Goal: Communication & Community: Answer question/provide support

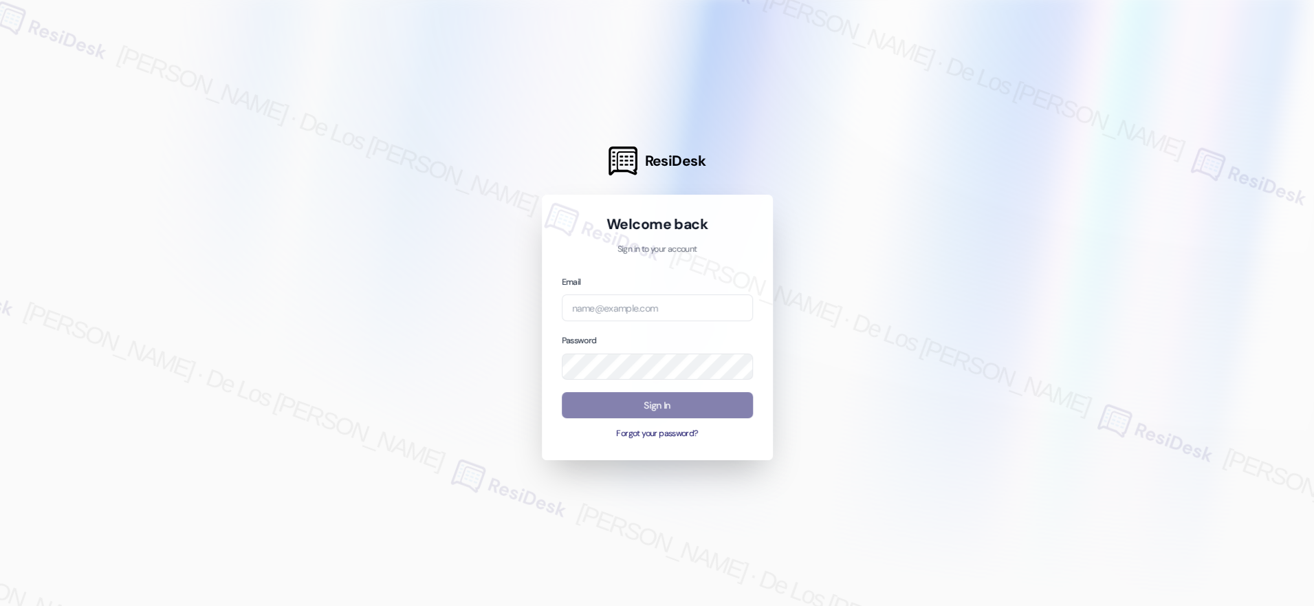
drag, startPoint x: 1131, startPoint y: 122, endPoint x: 957, endPoint y: 202, distance: 191.8
click at [1131, 122] on div at bounding box center [657, 303] width 1314 height 606
click at [629, 300] on input "email" at bounding box center [657, 307] width 191 height 27
paste input "[EMAIL_ADDRESS][DOMAIN_NAME]"
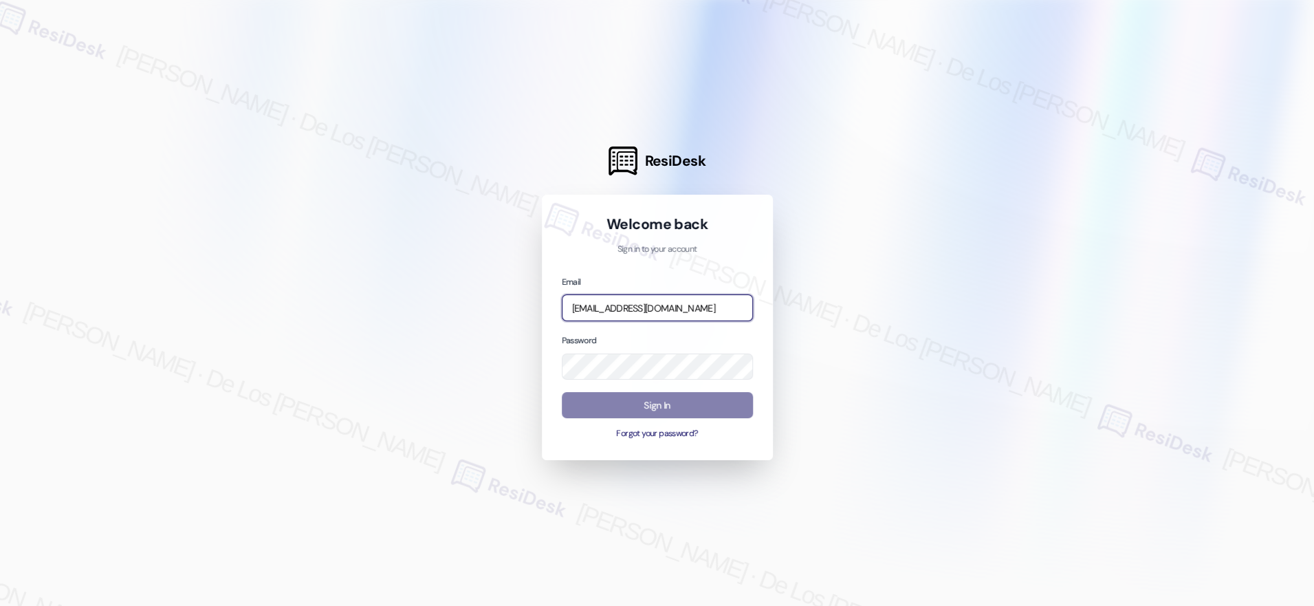
type input "[EMAIL_ADDRESS][DOMAIN_NAME]"
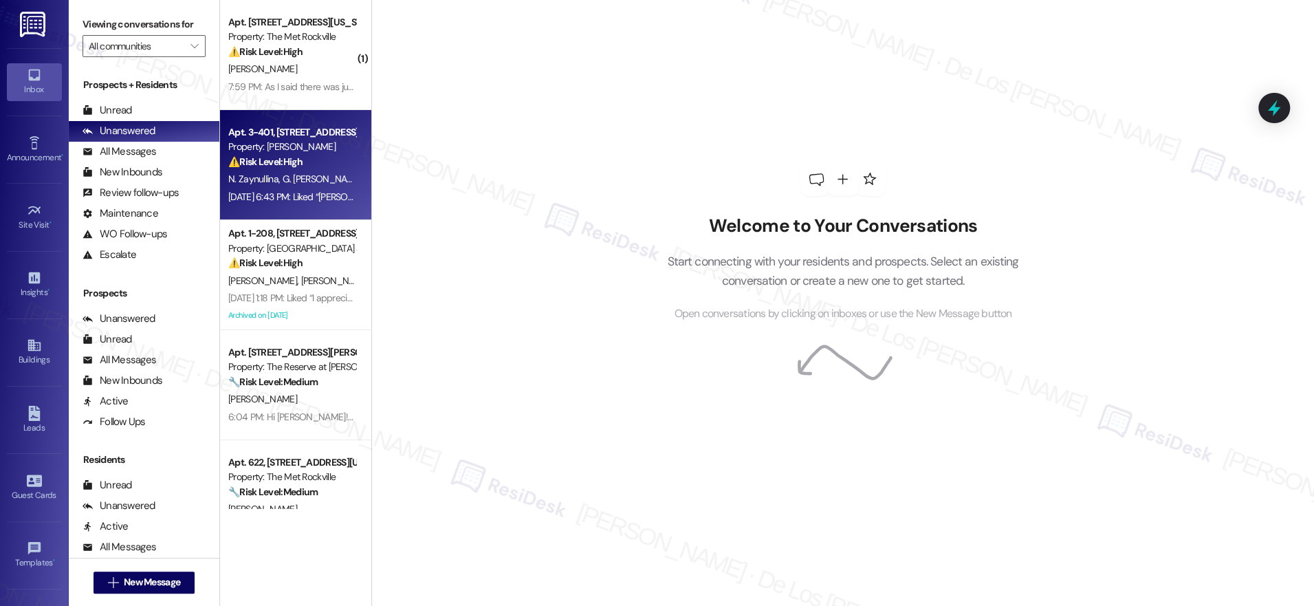
scroll to position [371, 0]
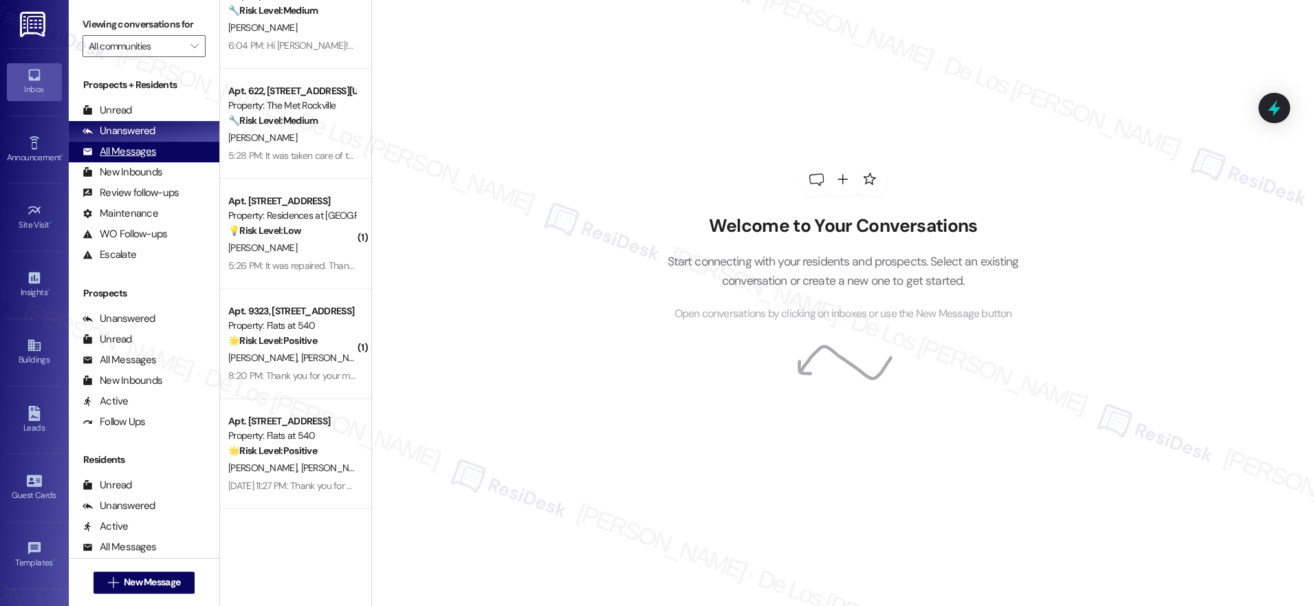
click at [188, 160] on div "All Messages (undefined)" at bounding box center [144, 152] width 151 height 21
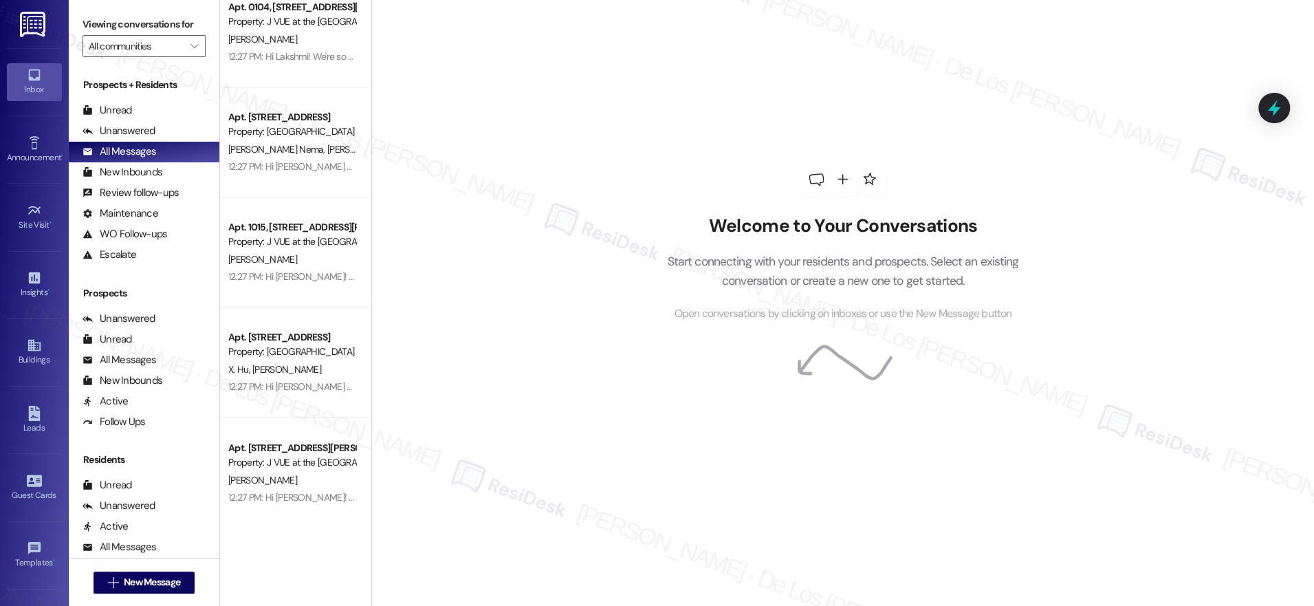
scroll to position [1682, 0]
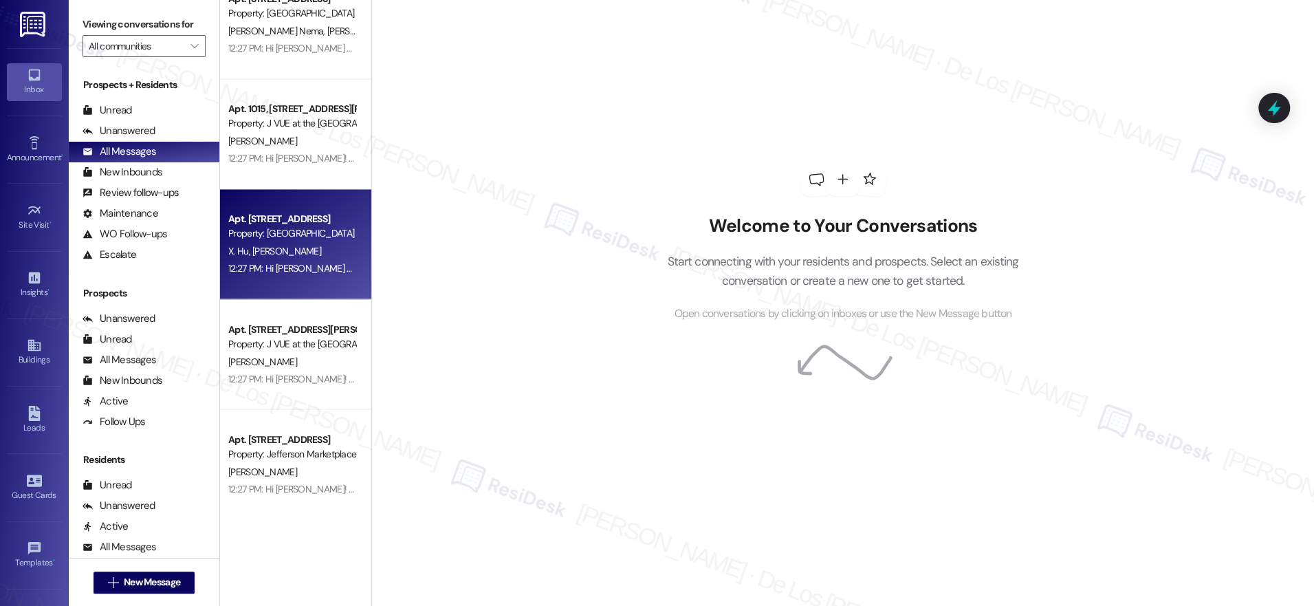
click at [314, 268] on div "12:27 PM: Hi [PERSON_NAME] and [PERSON_NAME]! We're so glad you chose [GEOGRAPH…" at bounding box center [845, 268] width 1235 height 12
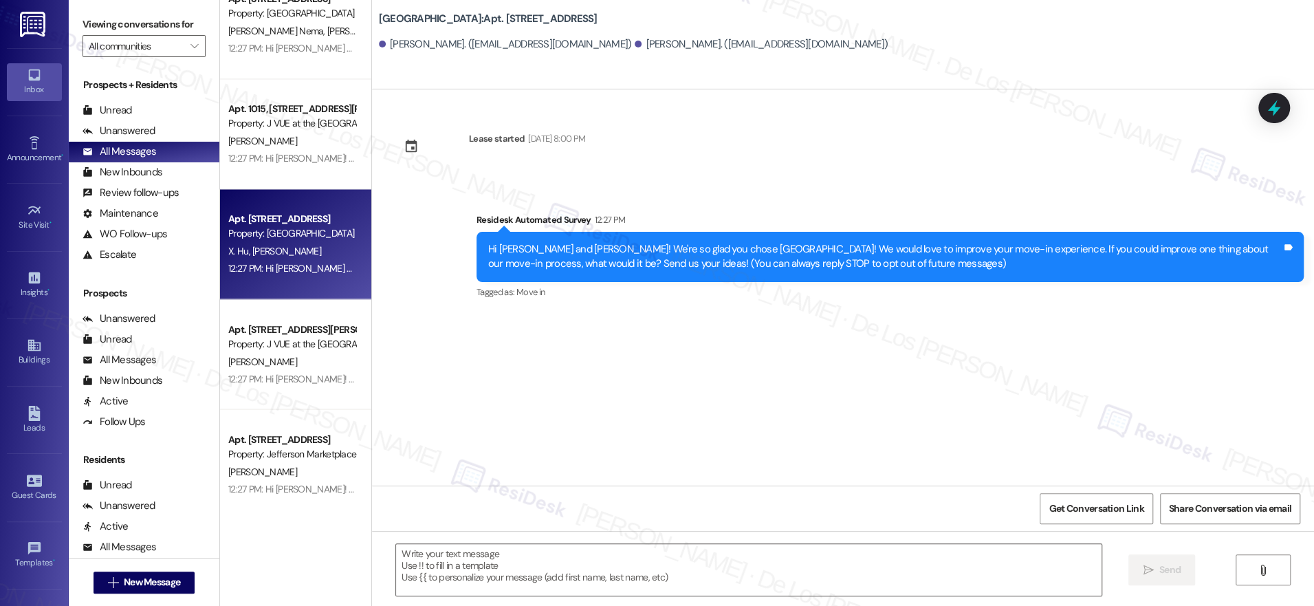
type textarea "Fetching suggested responses. Please feel free to read through the conversation…"
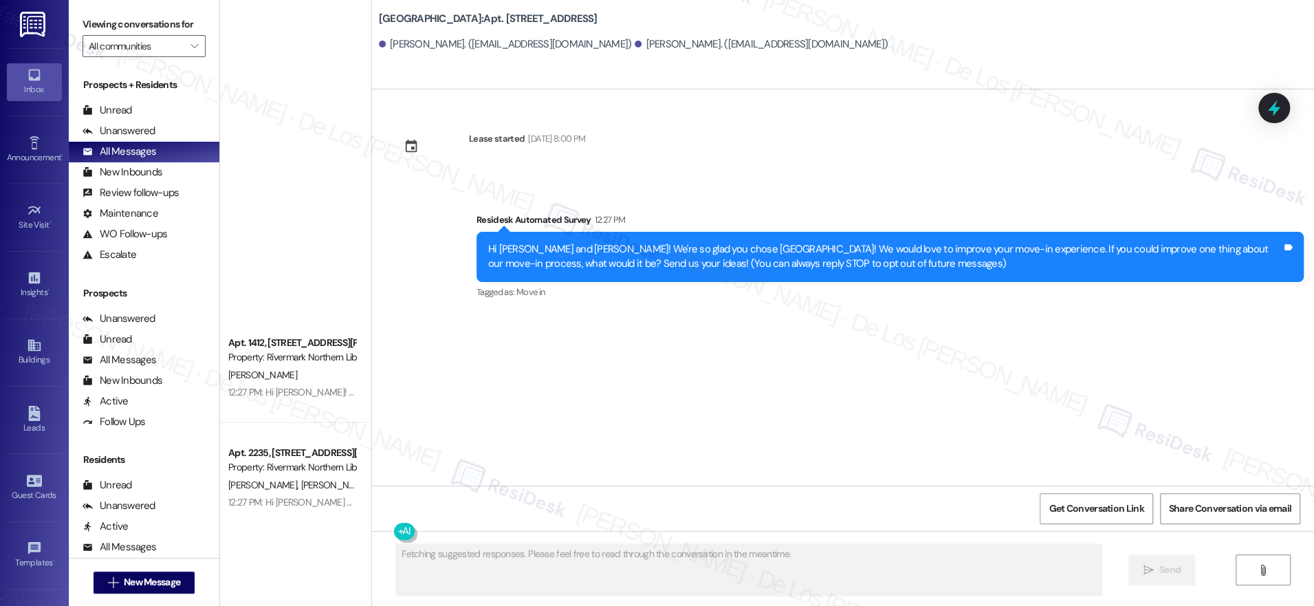
scroll to position [3018, 0]
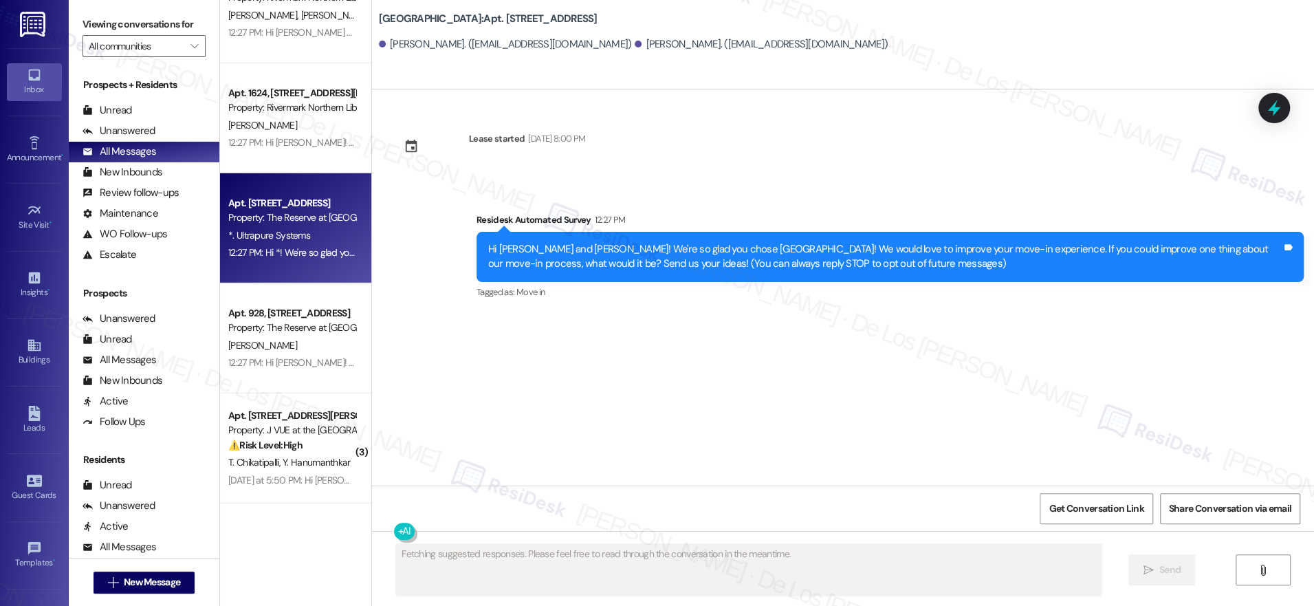
click at [281, 219] on div "Property: The Reserve at [GEOGRAPHIC_DATA]" at bounding box center [291, 217] width 127 height 14
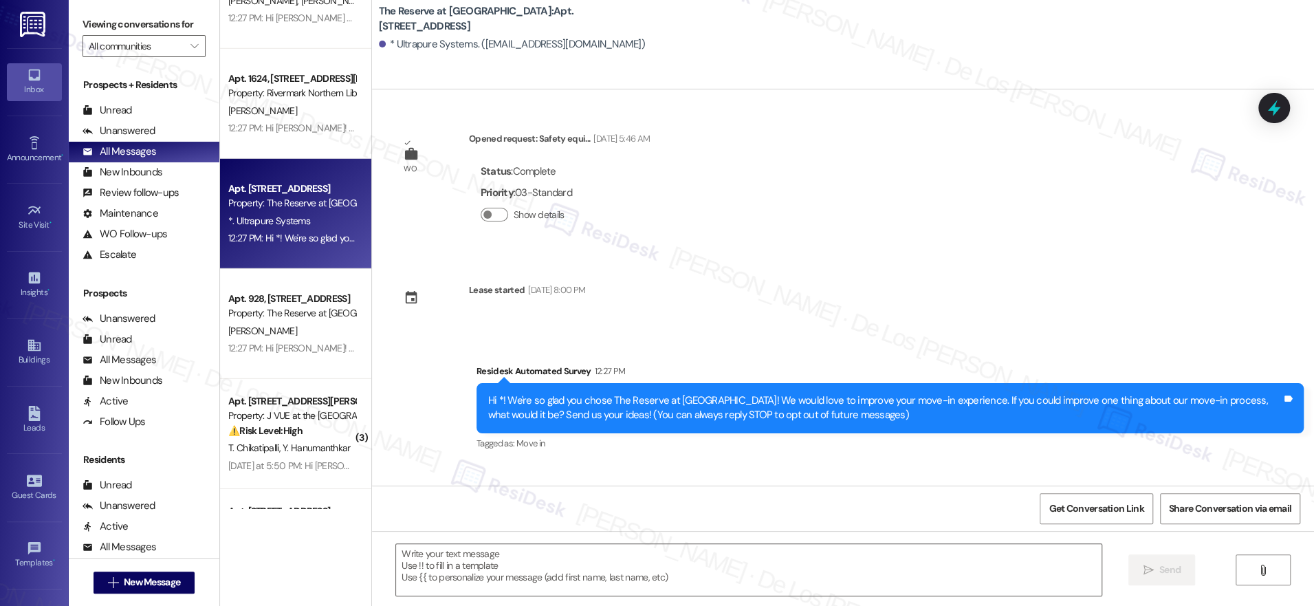
scroll to position [3026, 0]
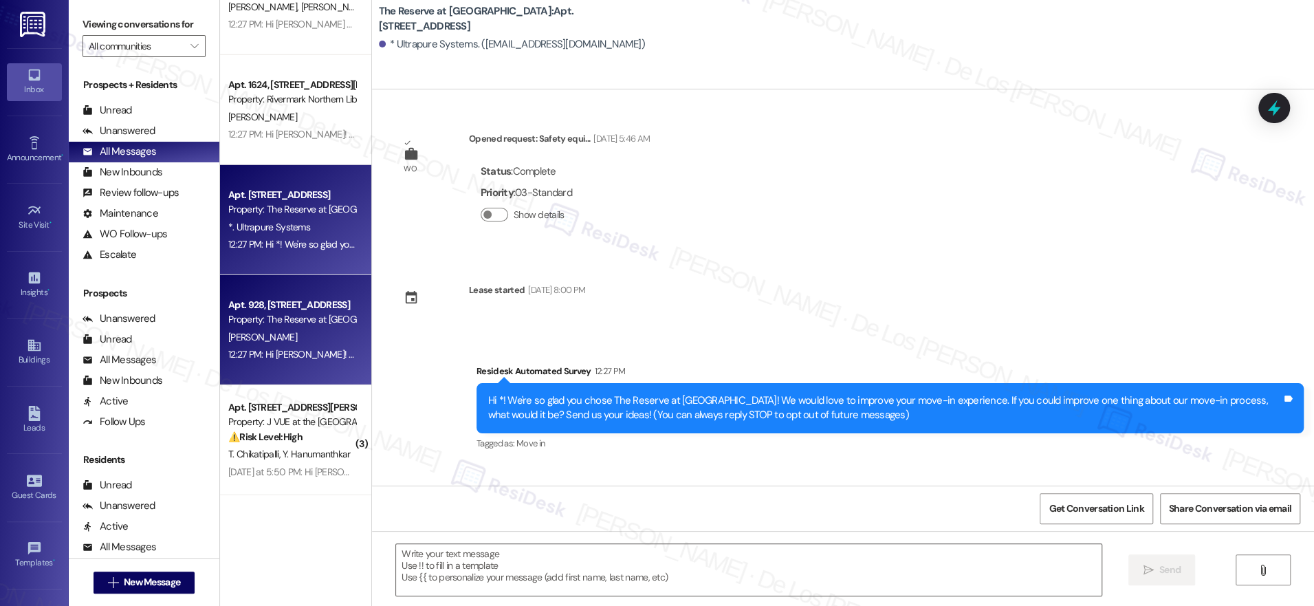
click at [304, 307] on div "Apt. 928, [STREET_ADDRESS]" at bounding box center [291, 305] width 127 height 14
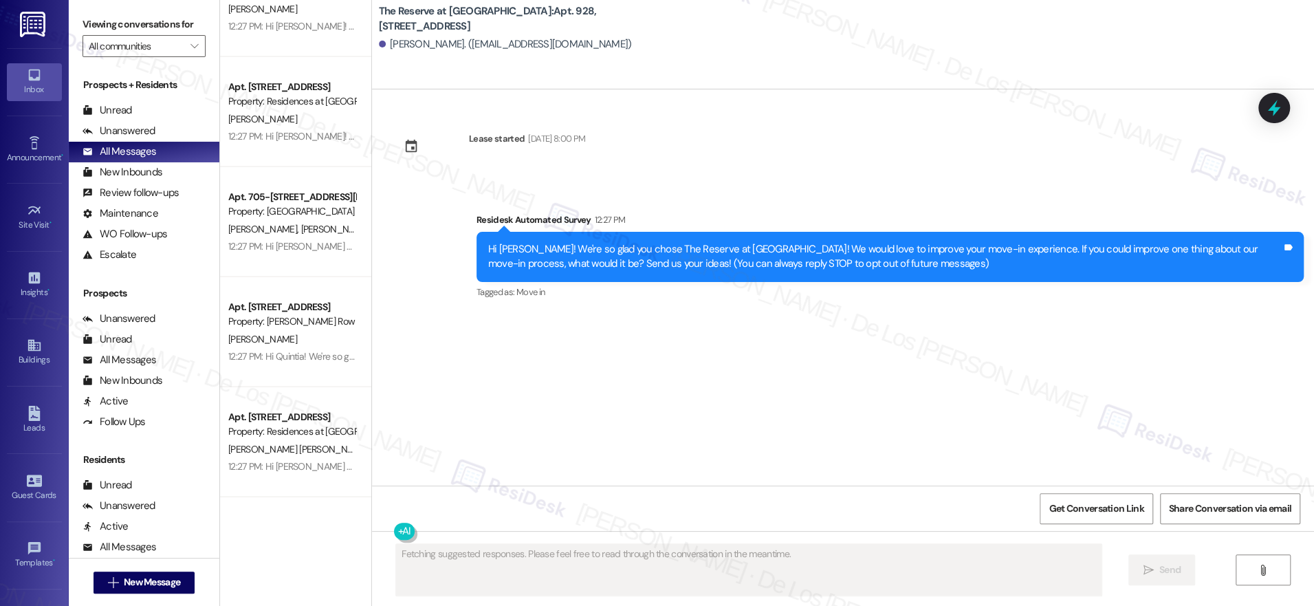
scroll to position [2128, 0]
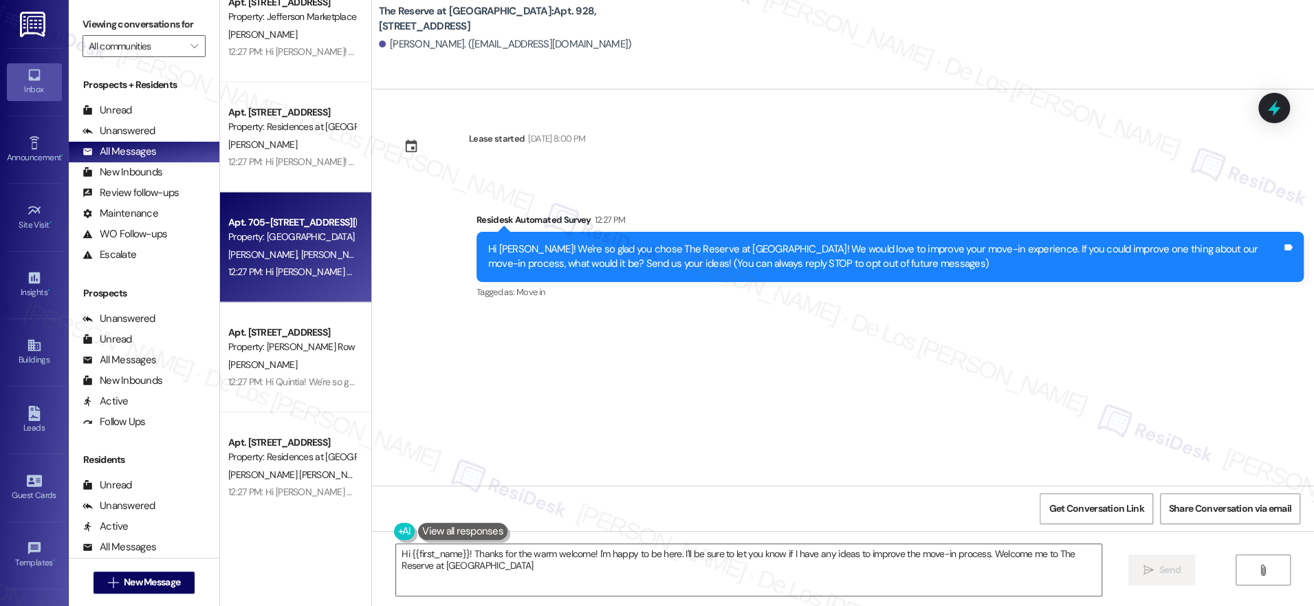
type textarea "Hi {{first_name}}! Thanks for the warm welcome! I'm happy to be here. I'll be s…"
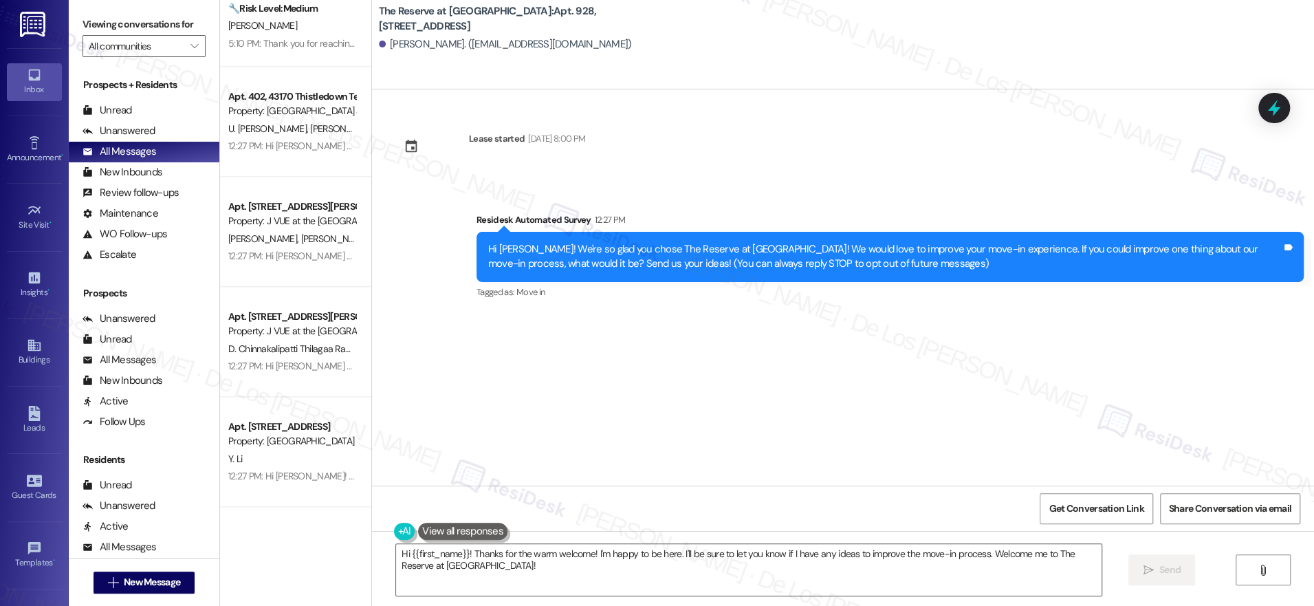
scroll to position [954, 0]
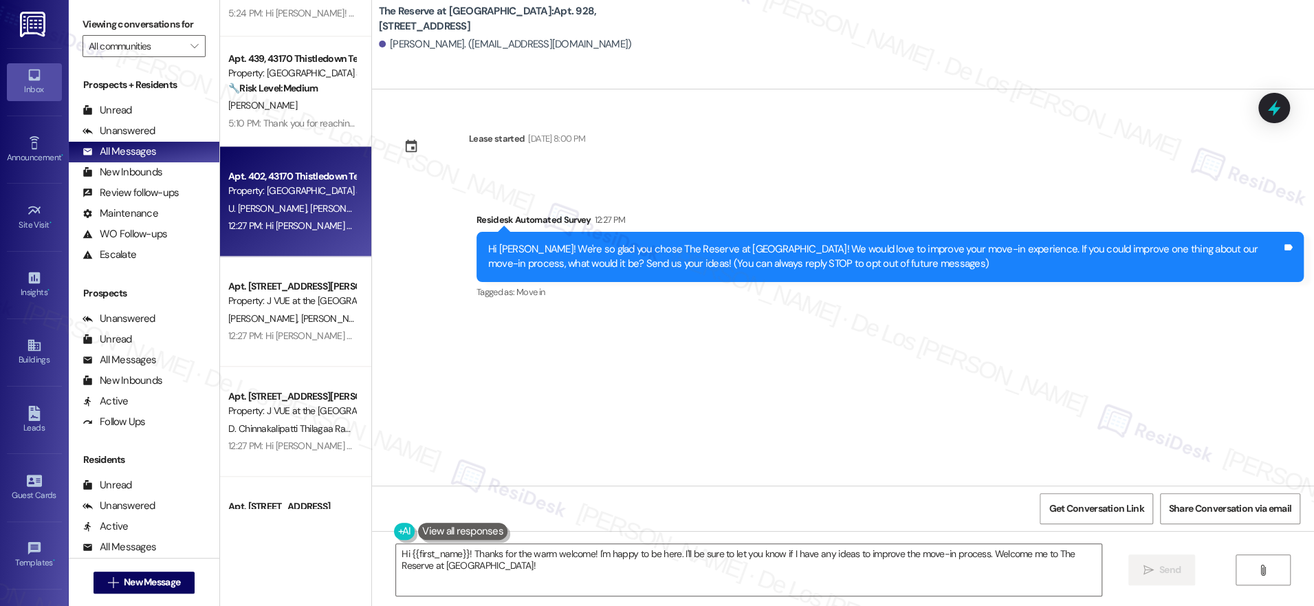
click at [310, 210] on span "U. [PERSON_NAME]" at bounding box center [269, 208] width 82 height 12
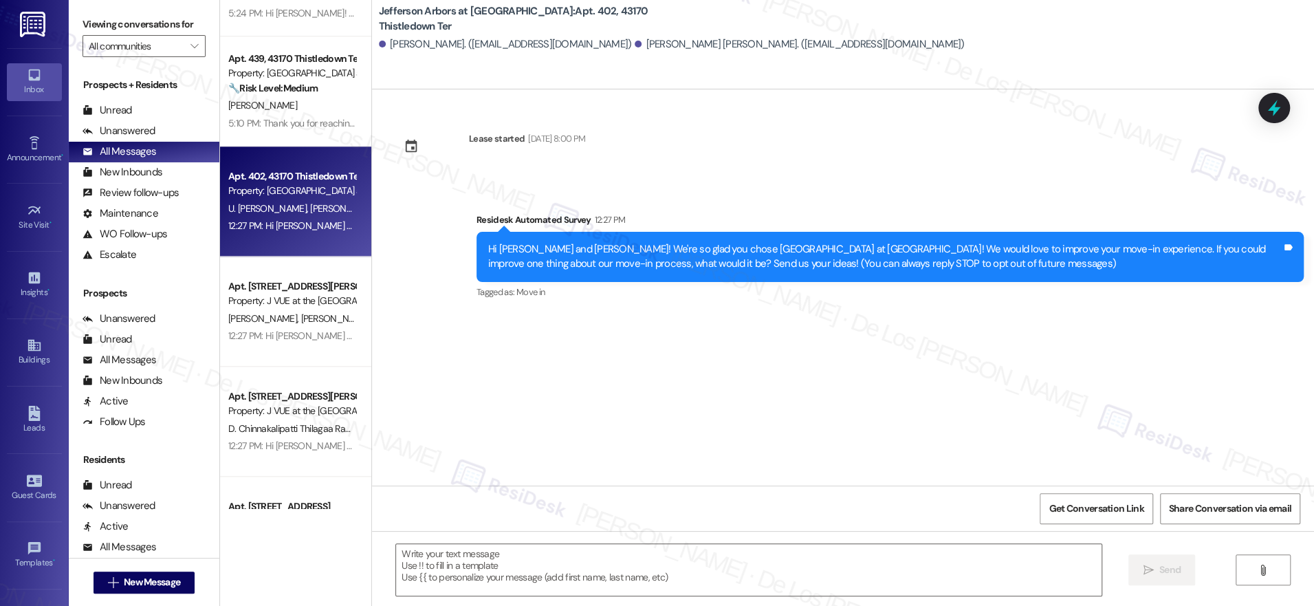
type textarea "Fetching suggested responses. Please feel free to read through the conversation…"
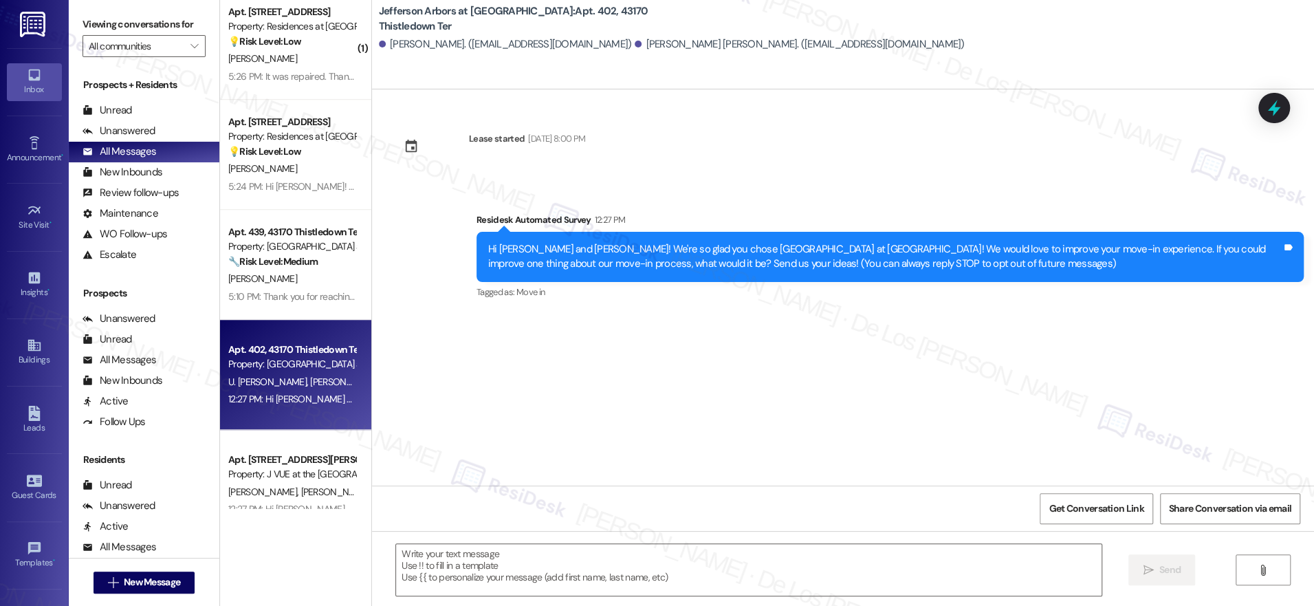
scroll to position [701, 0]
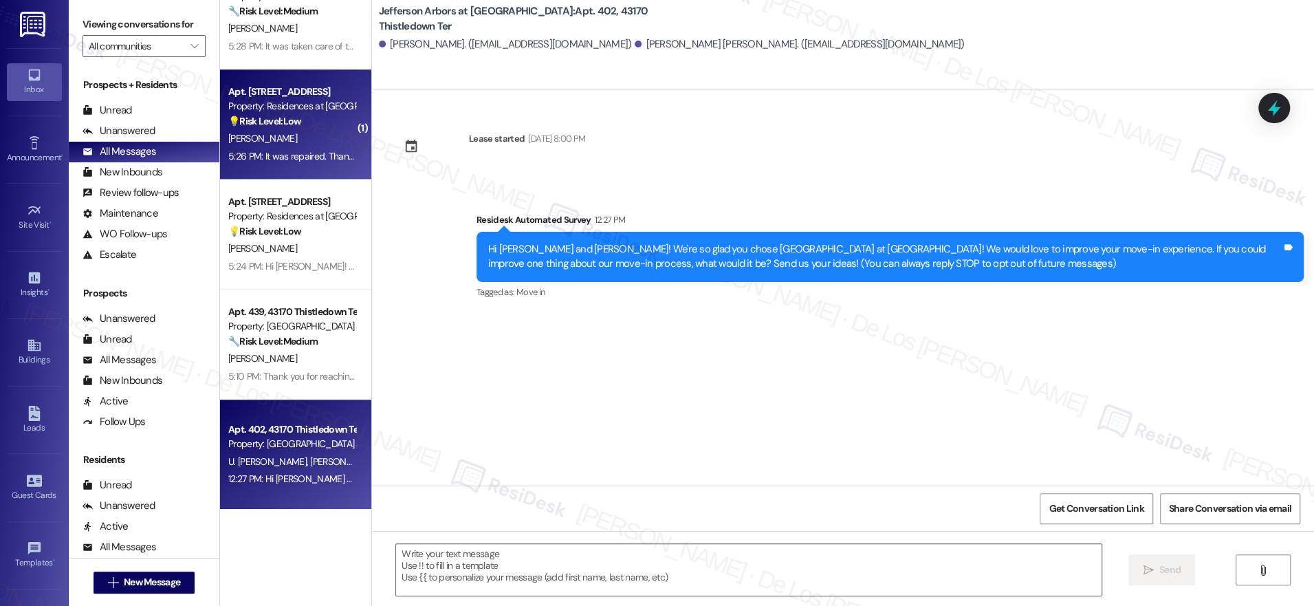
click at [293, 148] on div "5:26 PM: It was repaired. Thank you 5:26 PM: It was repaired. Thank you" at bounding box center [292, 156] width 130 height 17
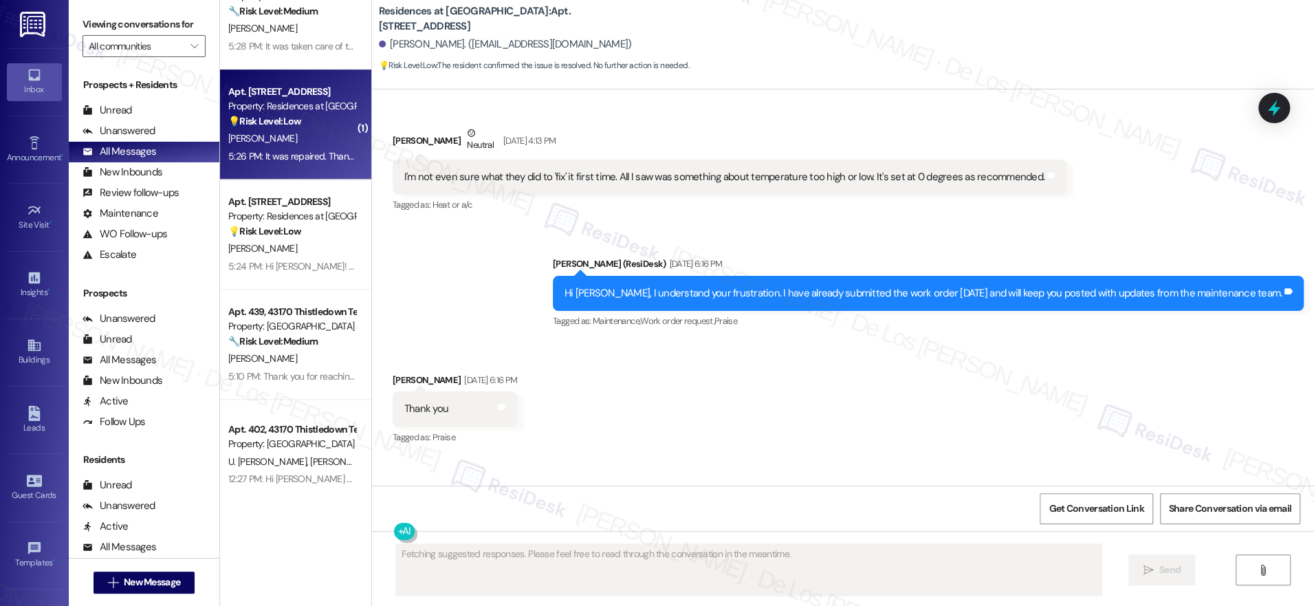
scroll to position [12373, 0]
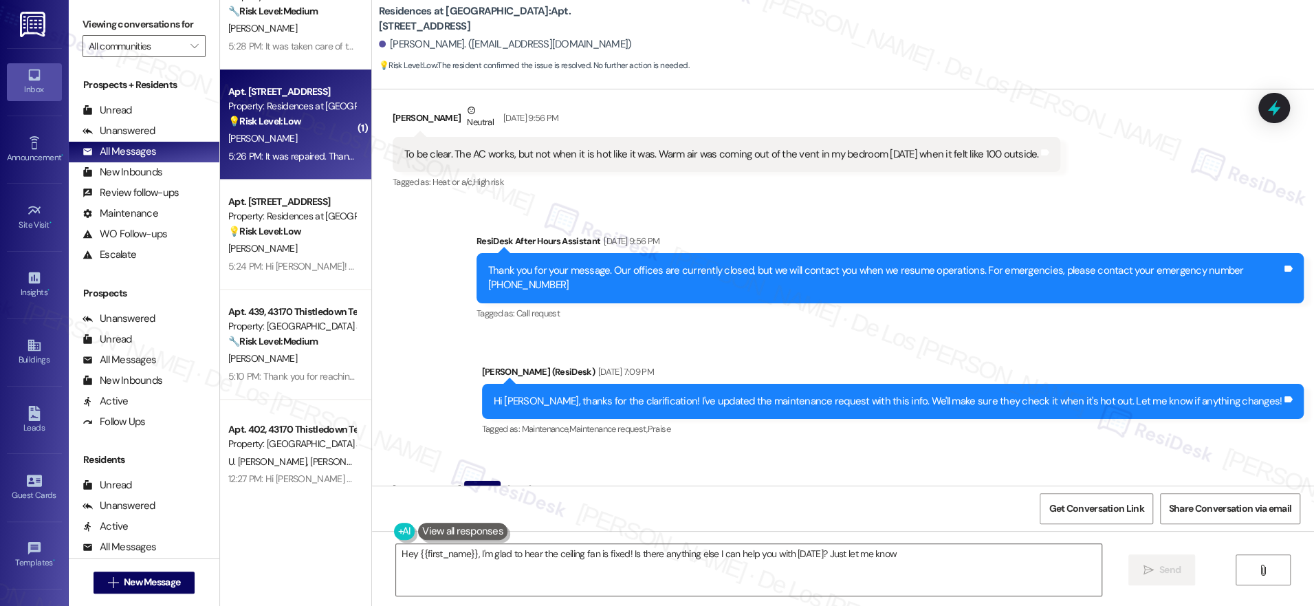
type textarea "Hey {{first_name}}, I'm glad to hear the ceiling fan is fixed! Is there anythin…"
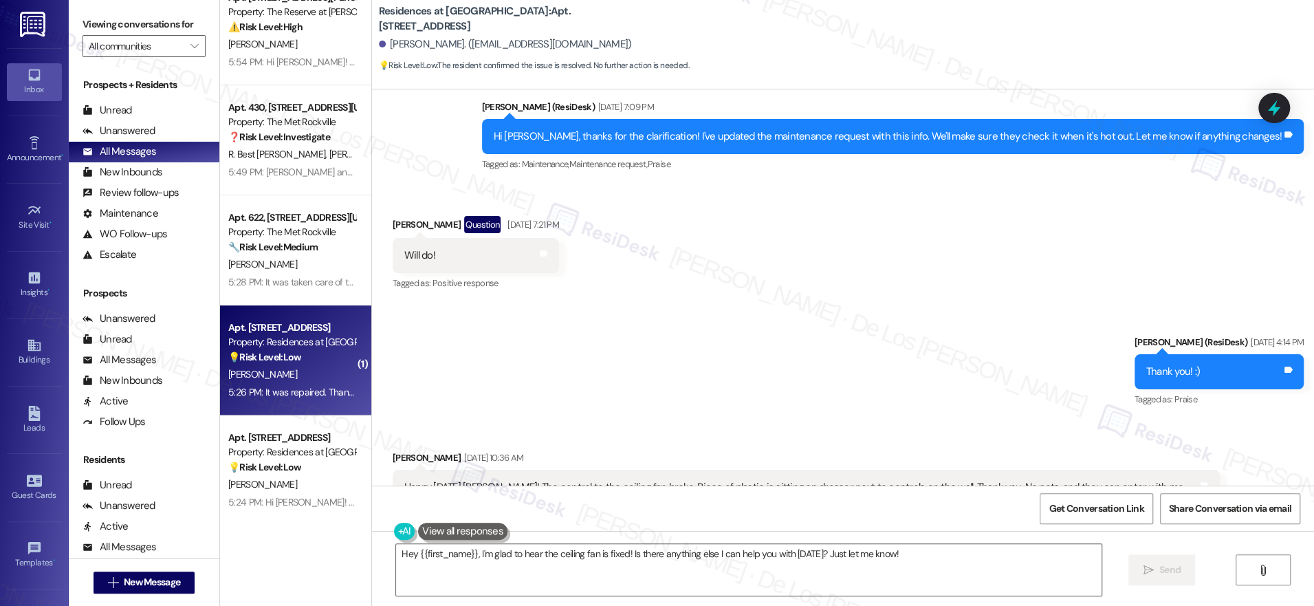
scroll to position [464, 0]
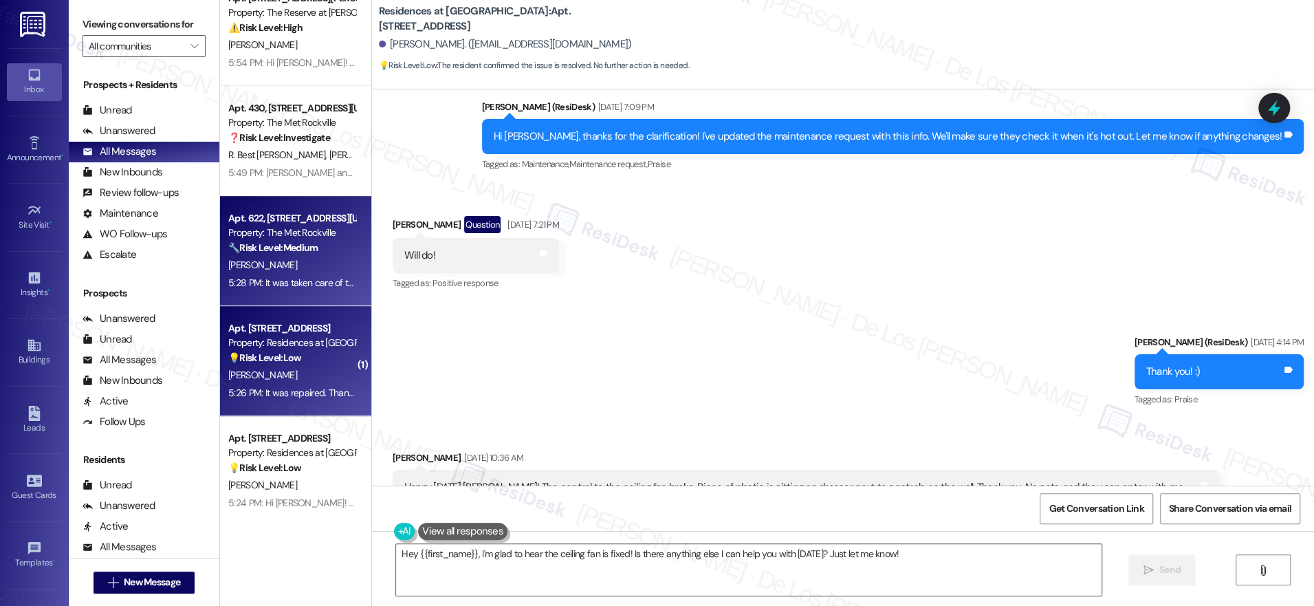
click at [303, 272] on div "[PERSON_NAME]" at bounding box center [292, 265] width 130 height 17
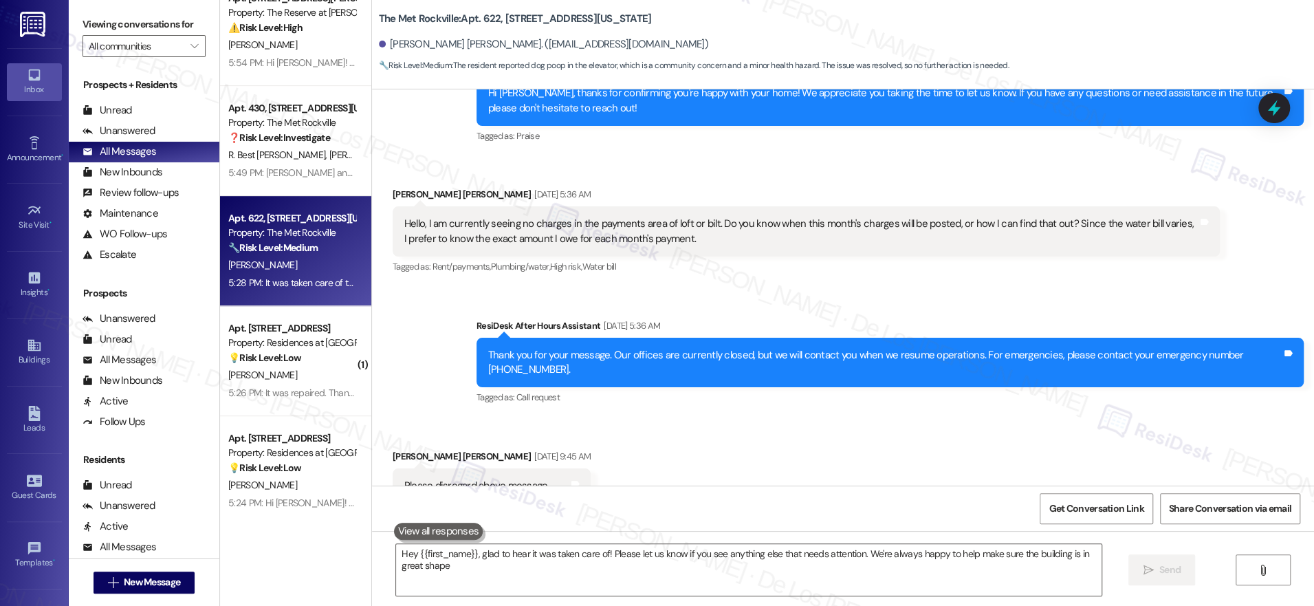
type textarea "Hey {{first_name}}, glad to hear it was taken care of! Please let us know if yo…"
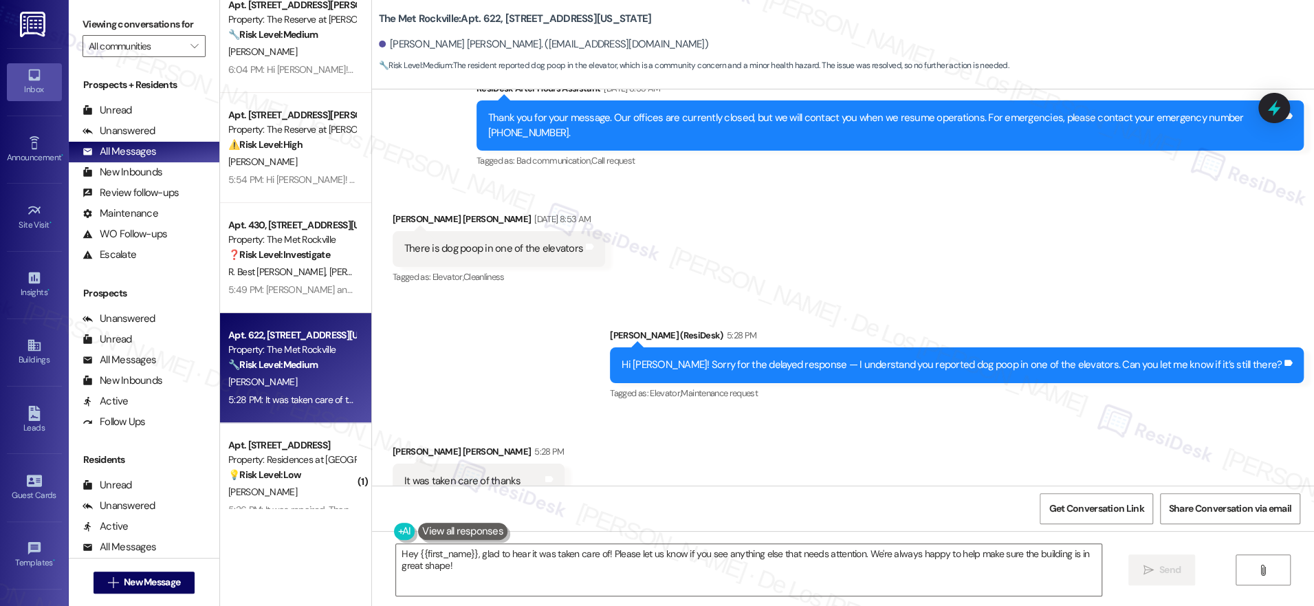
scroll to position [318, 0]
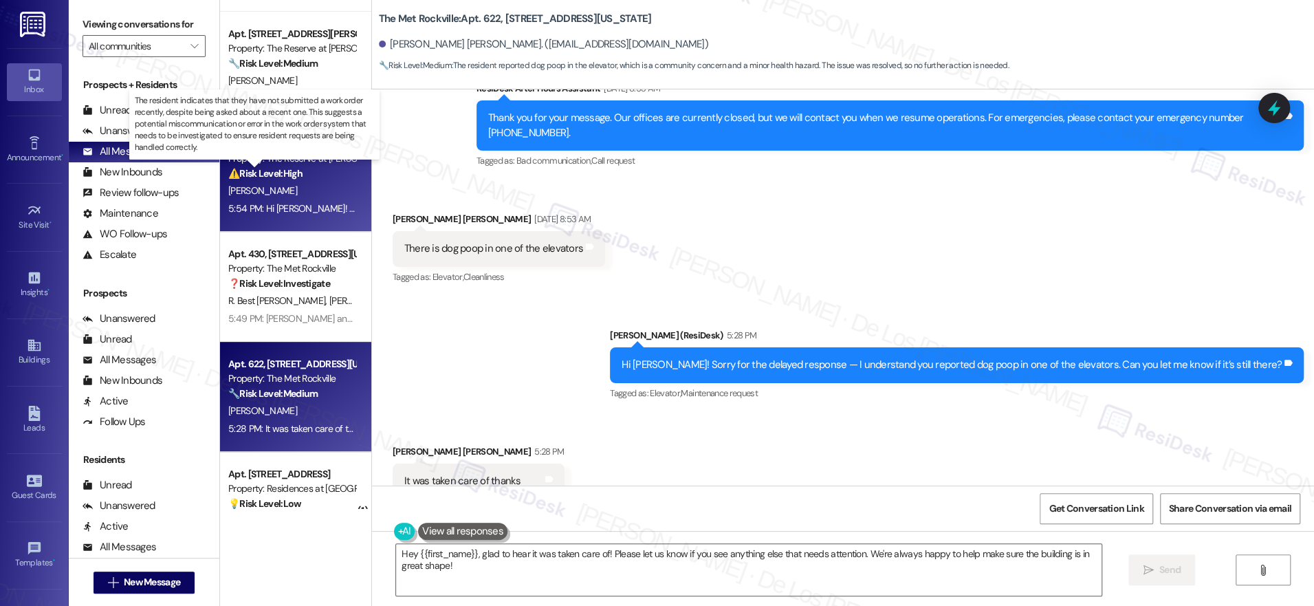
click at [262, 175] on strong "⚠️ Risk Level: High" at bounding box center [265, 173] width 74 height 12
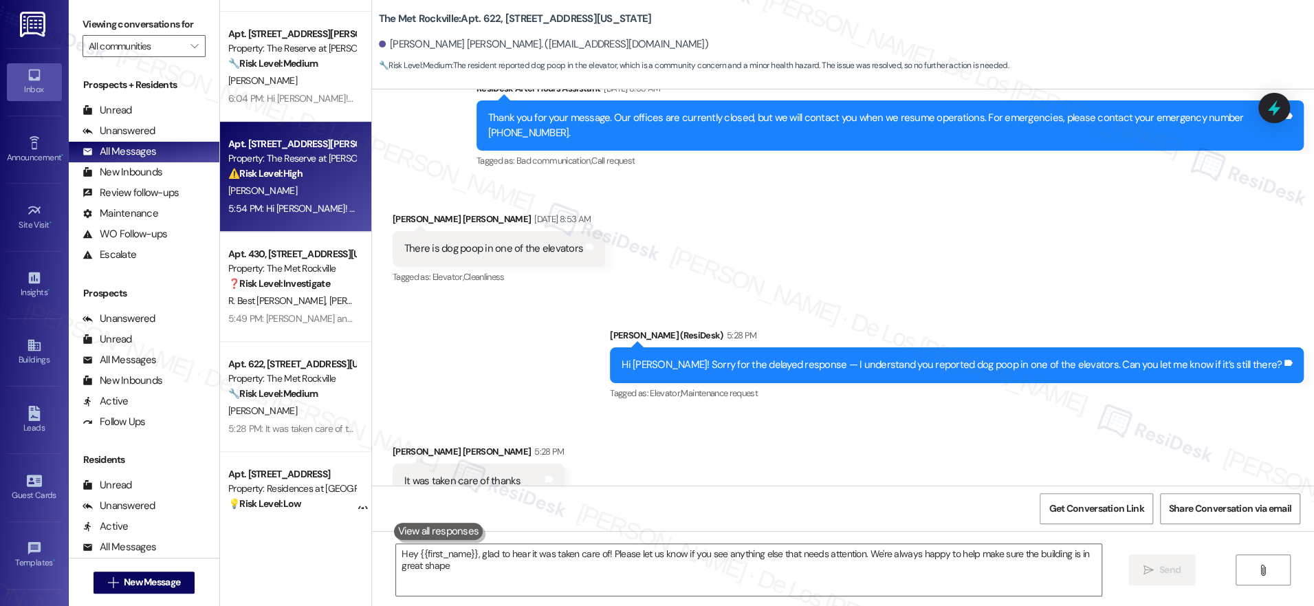
type textarea "Hey {{first_name}}, glad to hear it was taken care of! Please let us know if yo…"
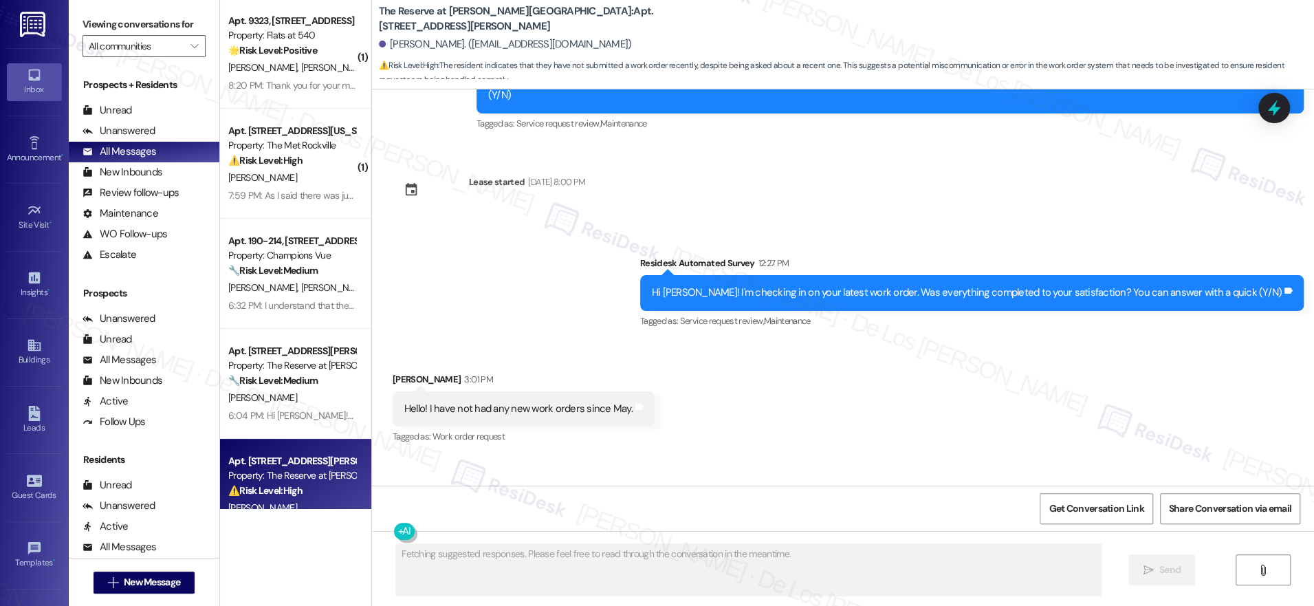
scroll to position [0, 0]
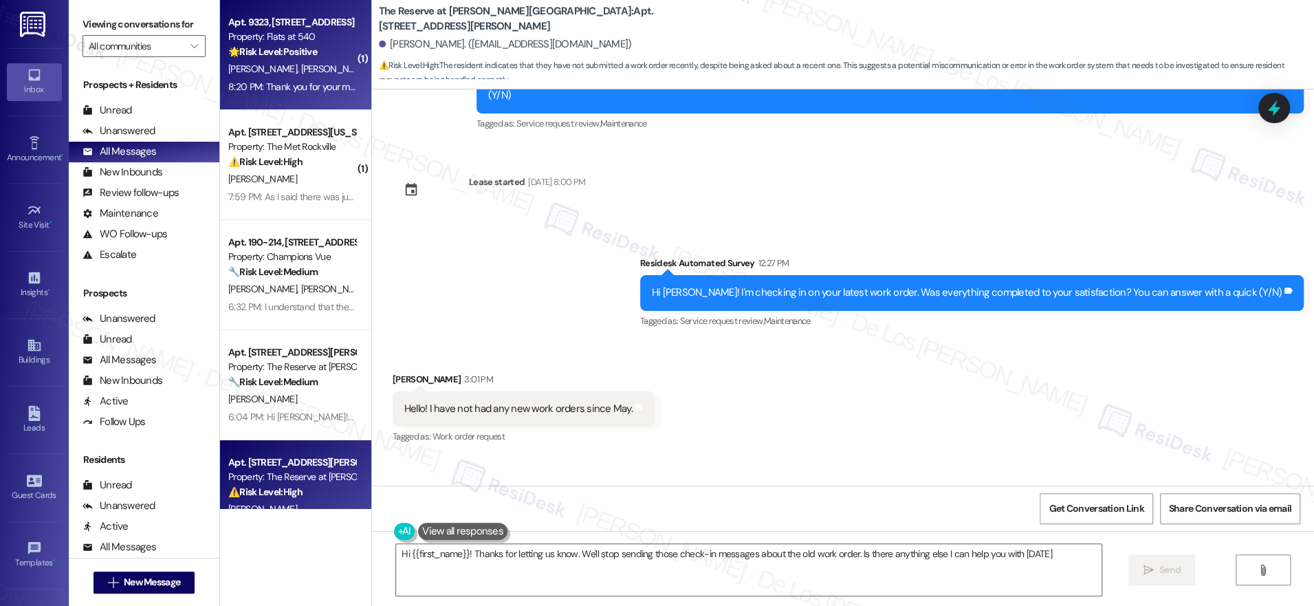
type textarea "Hi {{first_name}}! Thanks for letting us know. We'll stop sending those check-i…"
click at [270, 80] on div "8:20 PM: Thank you for your message. Our offices are currently closed, but we w…" at bounding box center [631, 86] width 807 height 12
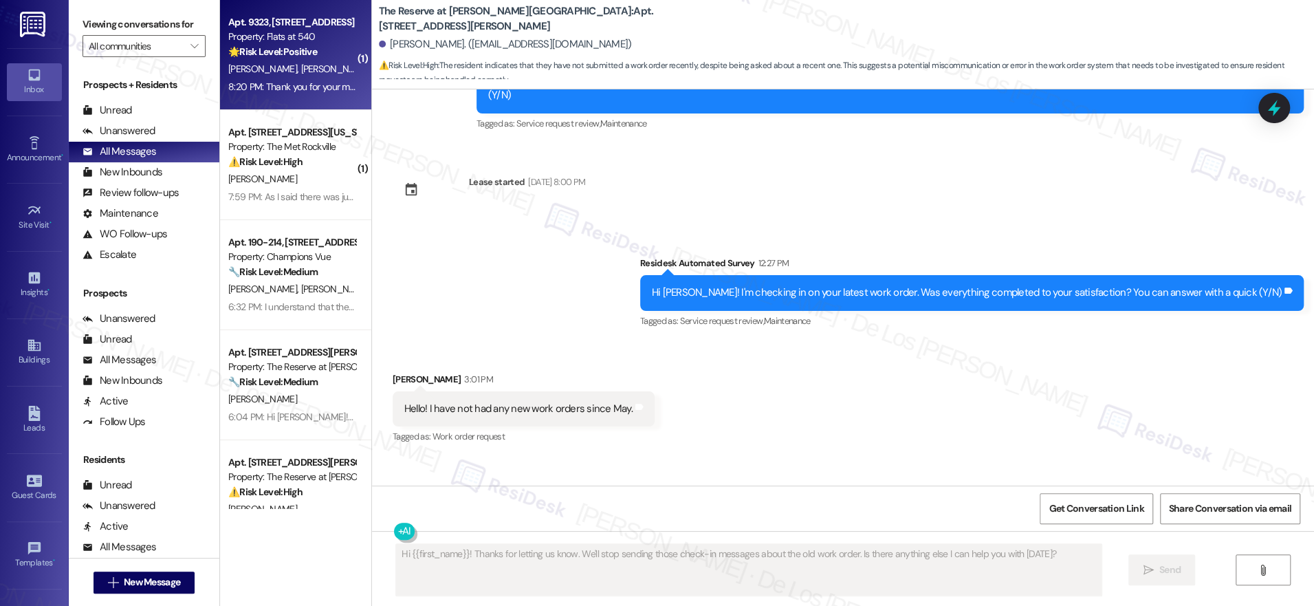
type textarea "Fetching suggested responses. Please feel free to read through the conversation…"
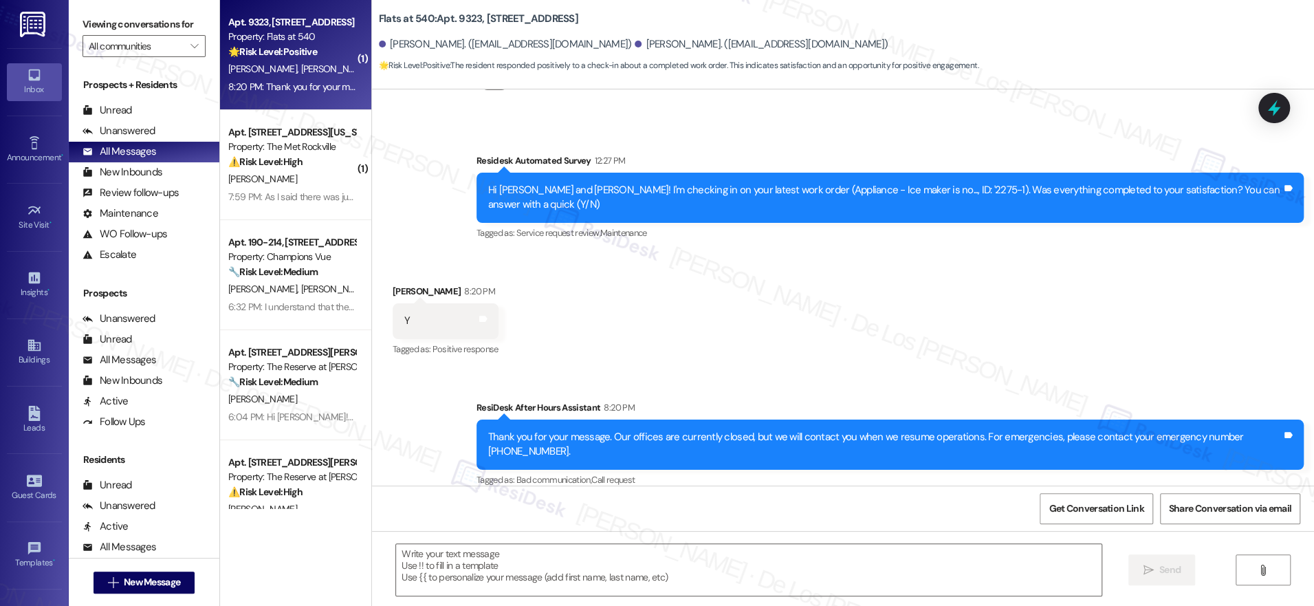
scroll to position [443, 0]
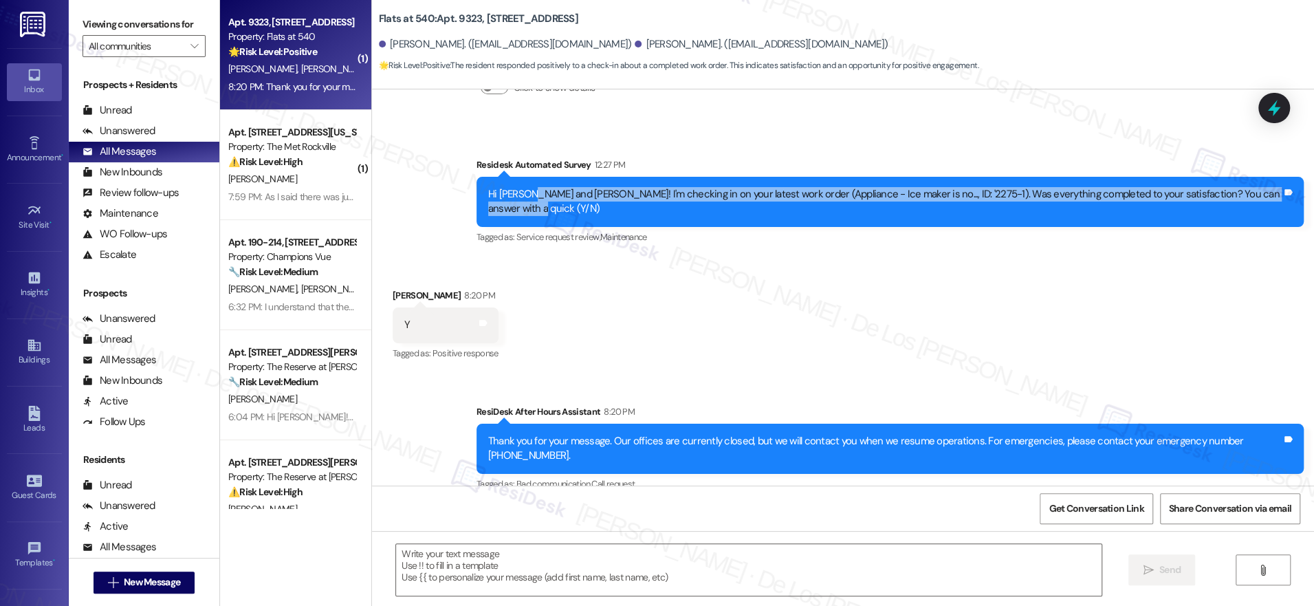
drag, startPoint x: 517, startPoint y: 195, endPoint x: 1165, endPoint y: 206, distance: 648.7
click at [1165, 206] on div "Hi [PERSON_NAME] and [PERSON_NAME]! I'm checking in on your latest work order (…" at bounding box center [890, 202] width 827 height 50
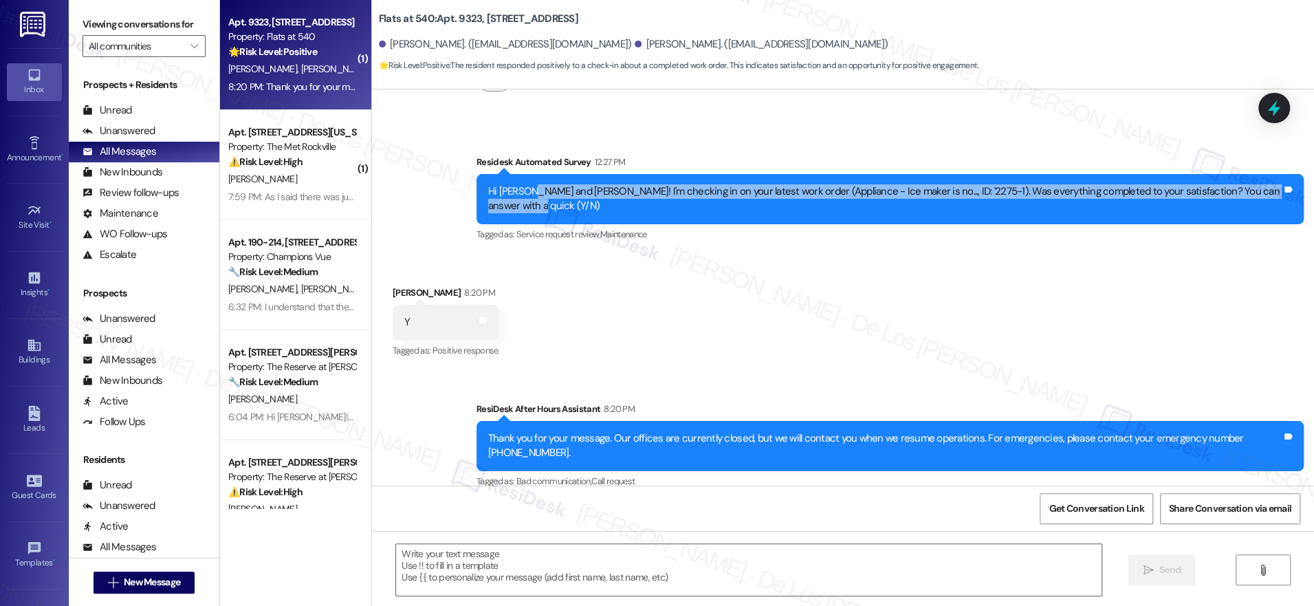
scroll to position [447, 0]
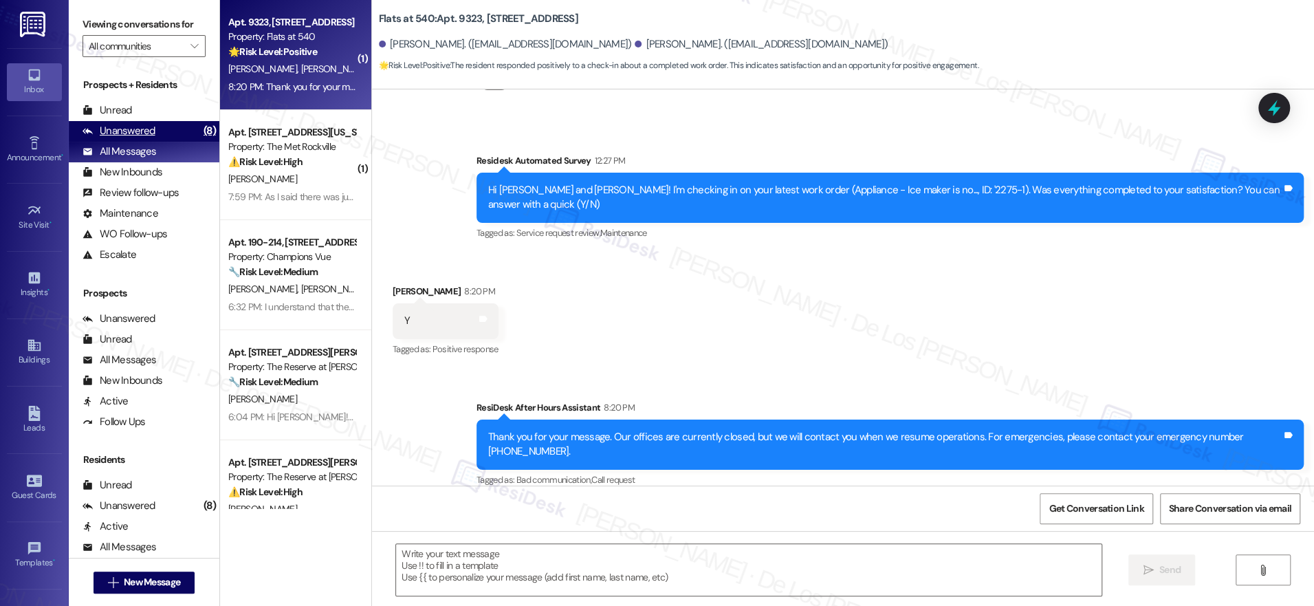
click at [200, 135] on div "(8)" at bounding box center [209, 130] width 19 height 21
